Goal: Complete application form: Complete application form

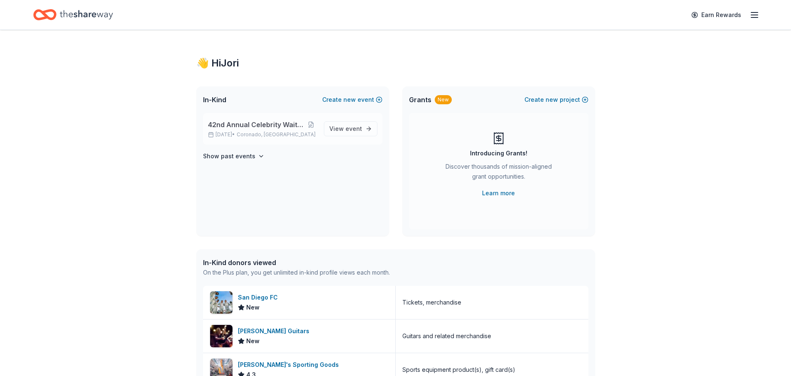
click at [254, 127] on span "42nd Annual Celebrity Waiters Luncheon" at bounding box center [256, 125] width 97 height 10
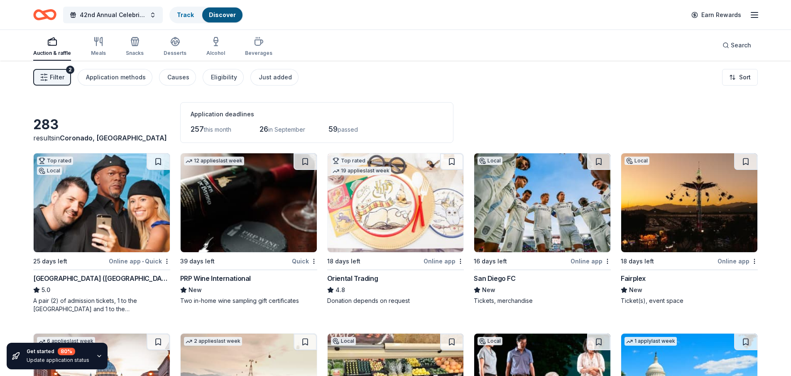
click at [512, 199] on img at bounding box center [542, 202] width 136 height 99
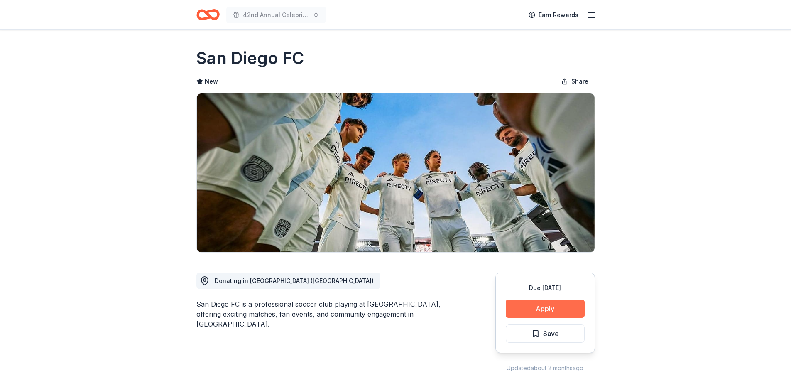
click at [561, 306] on button "Apply" at bounding box center [544, 308] width 79 height 18
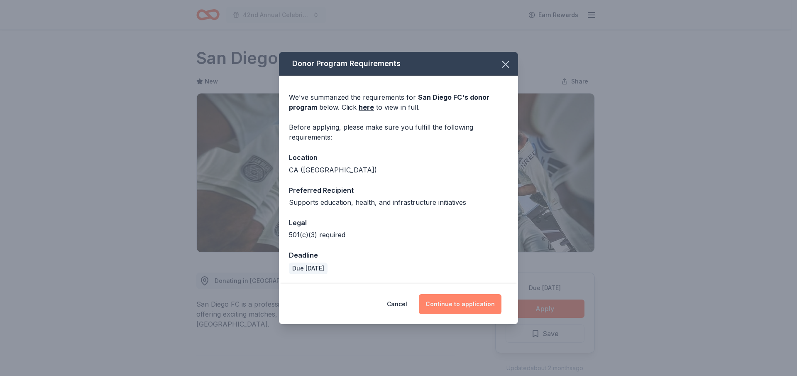
click at [465, 301] on button "Continue to application" at bounding box center [460, 304] width 83 height 20
